Goal: Information Seeking & Learning: Find specific fact

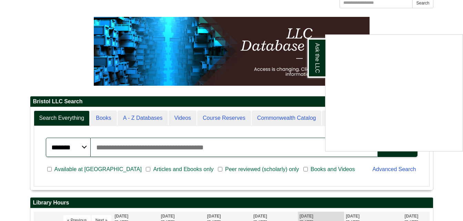
click at [382, 168] on div "Ask the LLC" at bounding box center [231, 110] width 463 height 221
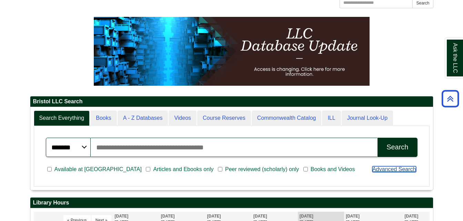
click at [382, 168] on link "Advanced Search" at bounding box center [393, 169] width 43 height 6
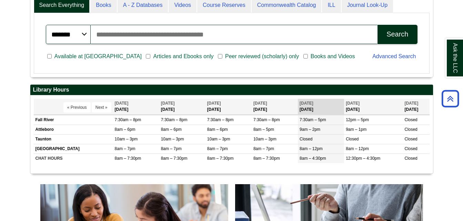
scroll to position [189, 0]
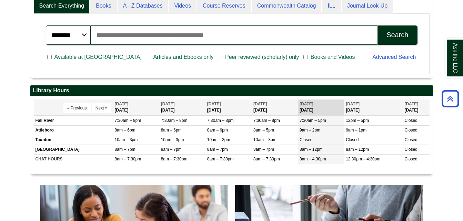
click at [385, 53] on div "Advanced Search" at bounding box center [394, 58] width 53 height 18
click at [385, 56] on link "Advanced Search" at bounding box center [393, 57] width 43 height 6
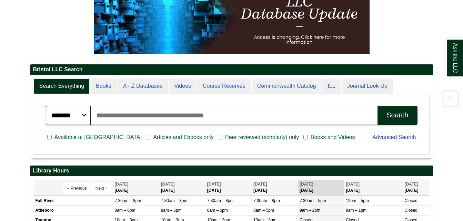
scroll to position [110, 0]
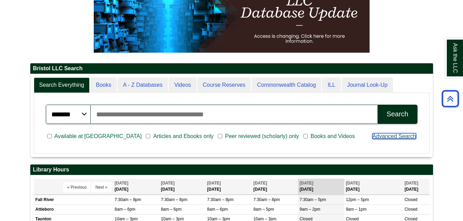
click at [389, 135] on link "Advanced Search" at bounding box center [393, 136] width 43 height 6
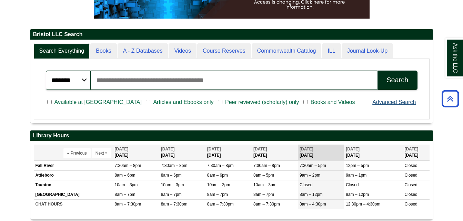
click at [396, 100] on div "Advanced Search" at bounding box center [394, 103] width 53 height 18
click at [396, 100] on link "Advanced Search" at bounding box center [393, 102] width 43 height 6
click at [144, 76] on input "Search articles, books, journals & more" at bounding box center [234, 80] width 287 height 19
type input "**********"
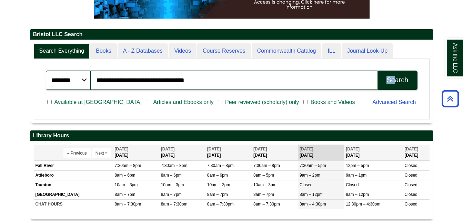
drag, startPoint x: 386, startPoint y: 90, endPoint x: 393, endPoint y: 83, distance: 10.7
click at [393, 83] on div "**********" at bounding box center [232, 80] width 380 height 28
click at [393, 83] on div "Search" at bounding box center [397, 80] width 22 height 8
click at [379, 82] on button "Search" at bounding box center [397, 80] width 40 height 19
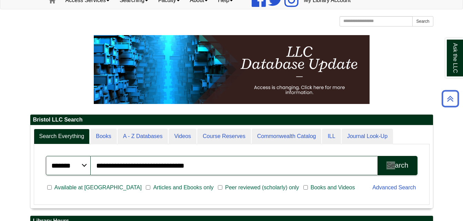
scroll to position [58, 0]
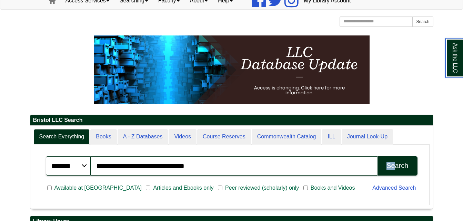
click at [456, 48] on link "Ask the LLC" at bounding box center [454, 58] width 18 height 40
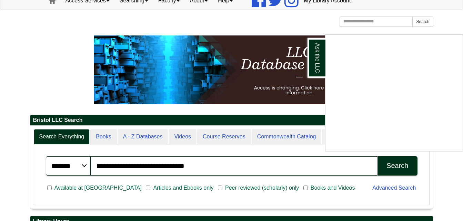
click at [380, 187] on link "Advanced Search" at bounding box center [393, 188] width 43 height 6
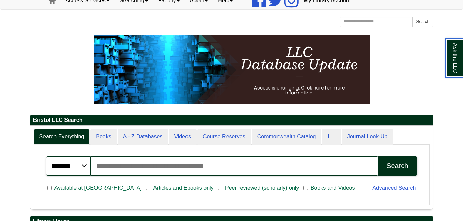
click at [453, 63] on link "Ask the LLC" at bounding box center [454, 58] width 18 height 40
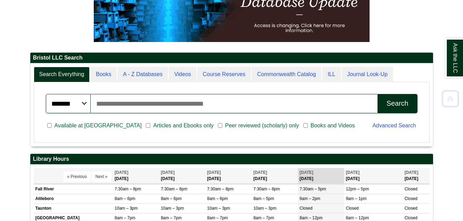
scroll to position [121, 0]
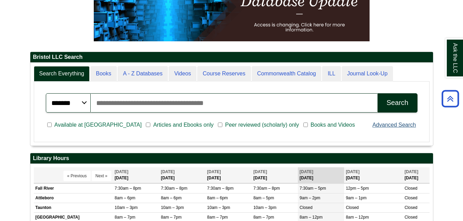
drag, startPoint x: 383, startPoint y: 128, endPoint x: 388, endPoint y: 123, distance: 7.4
click at [388, 123] on div "Advanced Search" at bounding box center [394, 126] width 53 height 18
click at [388, 123] on link "Advanced Search" at bounding box center [393, 125] width 43 height 6
click at [168, 102] on input "Search articles, books, journals & more" at bounding box center [234, 102] width 287 height 19
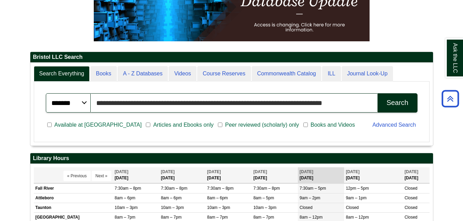
type input "**********"
click at [377, 93] on button "Search" at bounding box center [397, 102] width 40 height 19
click at [383, 105] on button "Search" at bounding box center [397, 102] width 40 height 19
click at [394, 105] on div "Search" at bounding box center [397, 103] width 22 height 8
